Goal: Check status: Check status

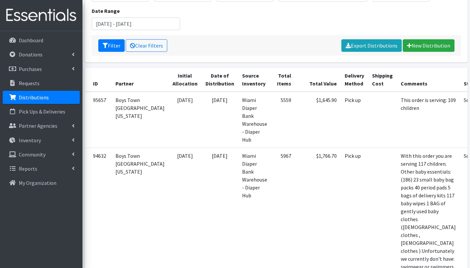
scroll to position [60, 0]
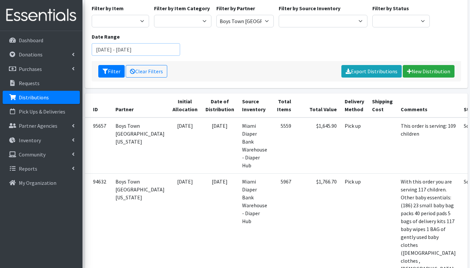
click at [121, 51] on input "July 11, 2025 - October 11, 2025" at bounding box center [136, 49] width 89 height 13
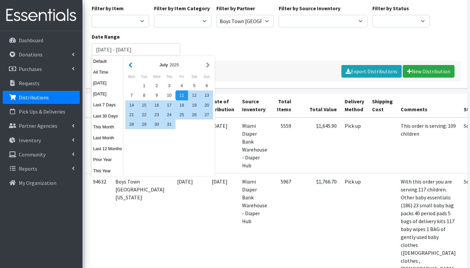
click at [131, 65] on button "button" at bounding box center [130, 65] width 7 height 8
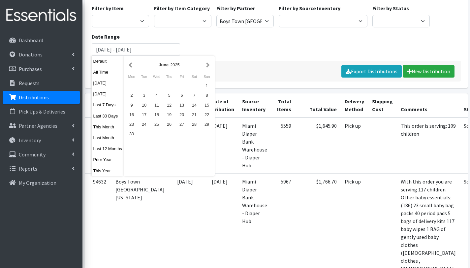
click at [131, 65] on button "button" at bounding box center [130, 65] width 7 height 8
click at [154, 83] on div "1" at bounding box center [156, 86] width 13 height 10
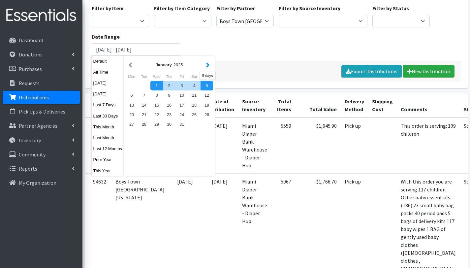
click at [209, 65] on button "button" at bounding box center [207, 65] width 7 height 8
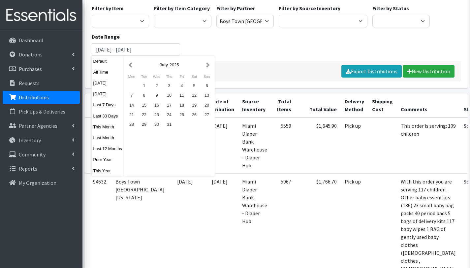
click at [209, 65] on button "button" at bounding box center [207, 65] width 7 height 8
click at [132, 65] on button "button" at bounding box center [130, 65] width 7 height 8
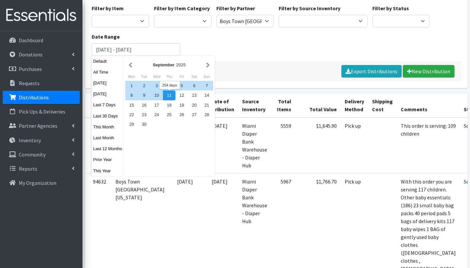
click at [168, 95] on div "11" at bounding box center [169, 95] width 13 height 10
type input "[DATE] - [DATE]"
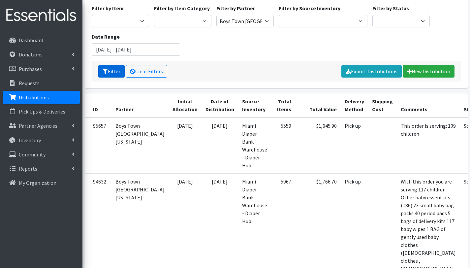
click at [111, 72] on button "Filter" at bounding box center [111, 71] width 26 height 13
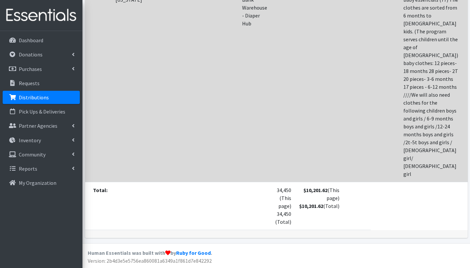
scroll to position [1118, 0]
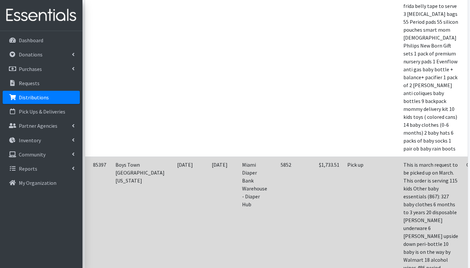
scroll to position [519, 0]
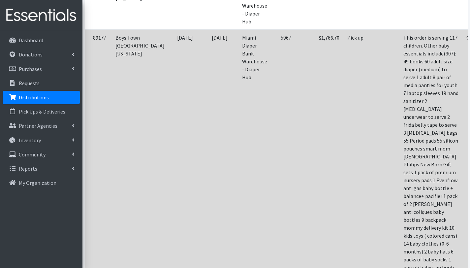
scroll to position [410, 0]
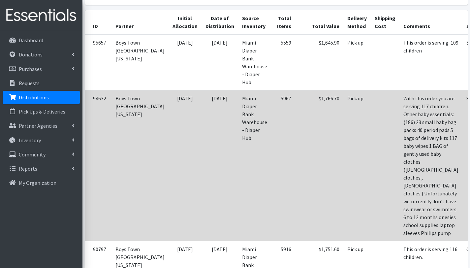
scroll to position [136, 0]
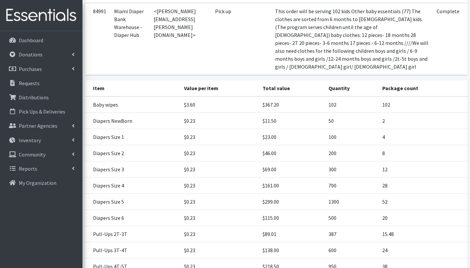
scroll to position [34, 0]
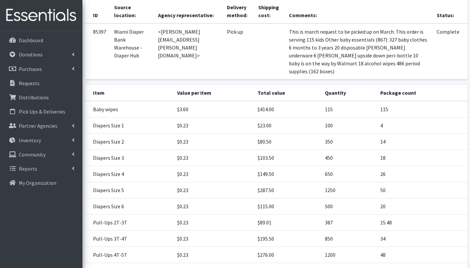
scroll to position [109, 0]
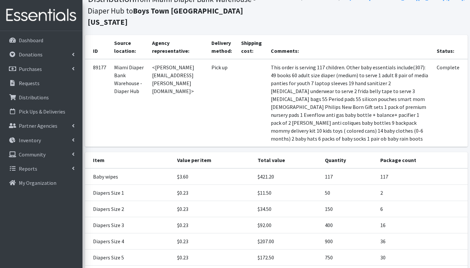
scroll to position [11, 0]
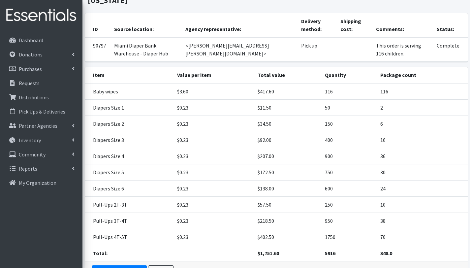
scroll to position [51, 0]
